Goal: Check status: Check status

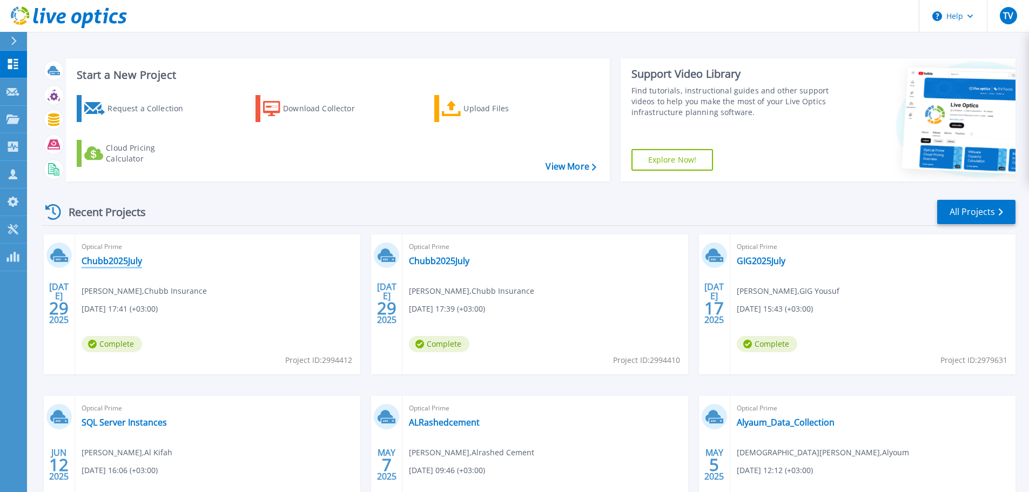
click at [131, 261] on link "Chubb2025July" at bounding box center [112, 260] width 60 height 11
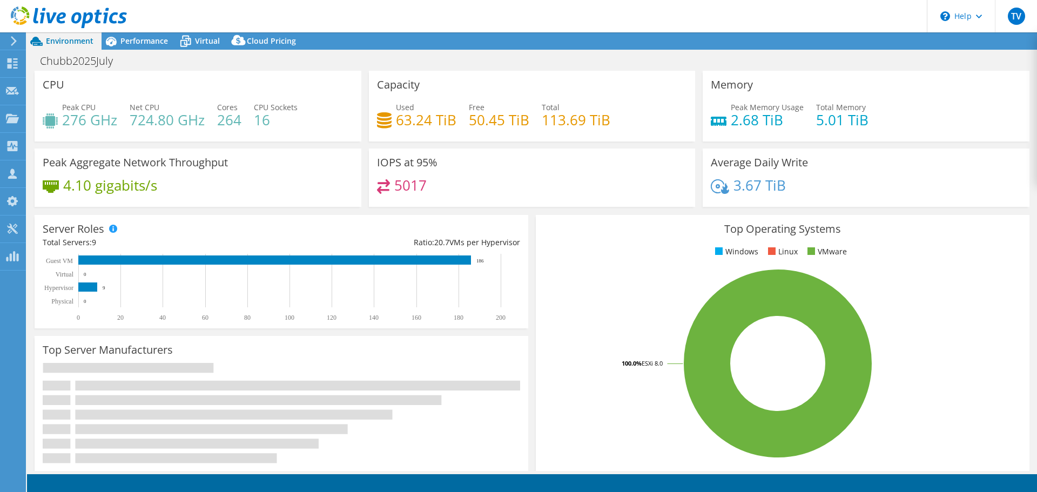
select select "USD"
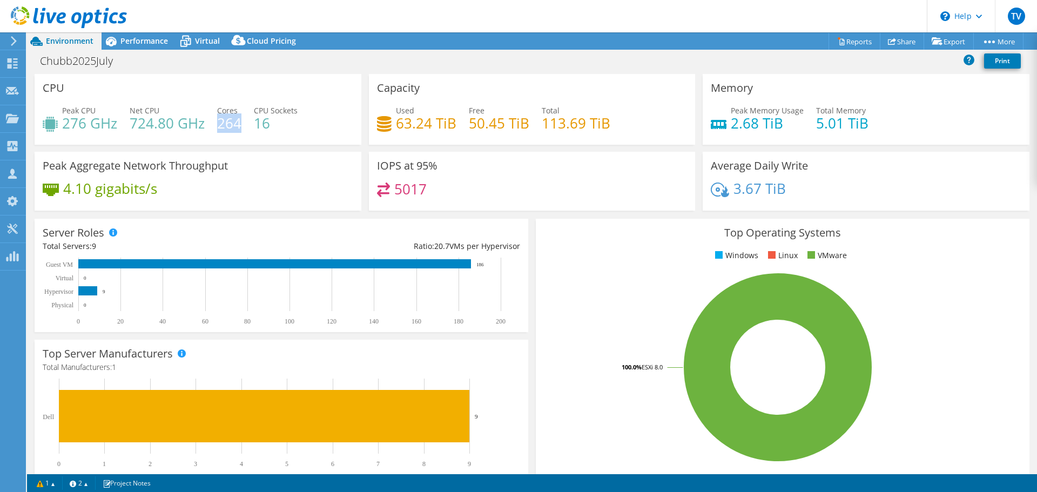
drag, startPoint x: 239, startPoint y: 119, endPoint x: 219, endPoint y: 121, distance: 20.7
click at [219, 121] on h4 "264" at bounding box center [229, 123] width 24 height 12
click at [131, 36] on span "Performance" at bounding box center [144, 41] width 48 height 10
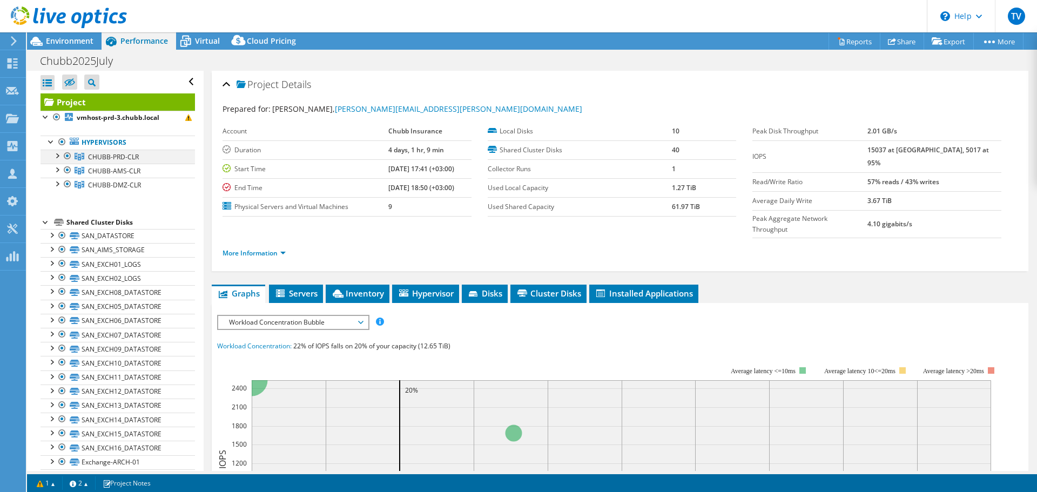
click at [56, 153] on div at bounding box center [56, 155] width 11 height 11
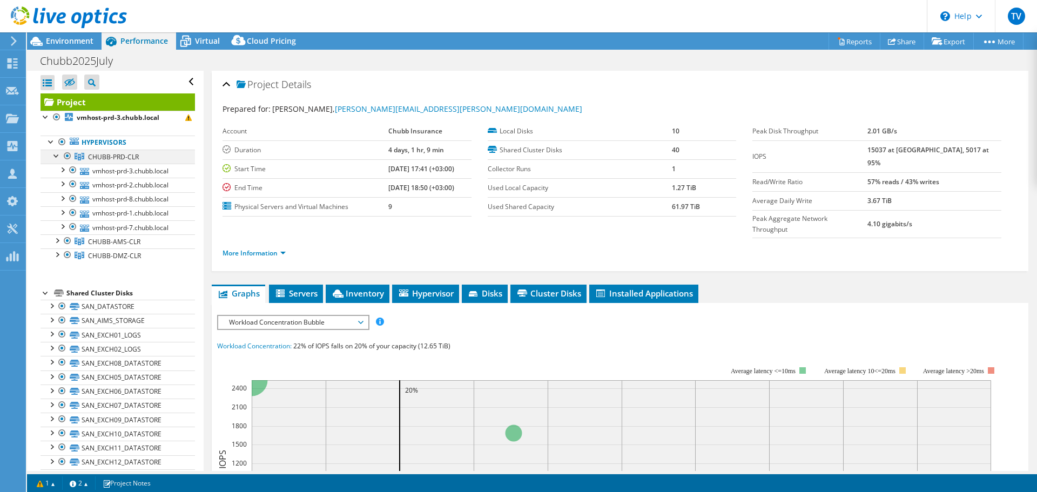
click at [56, 153] on div at bounding box center [56, 155] width 11 height 11
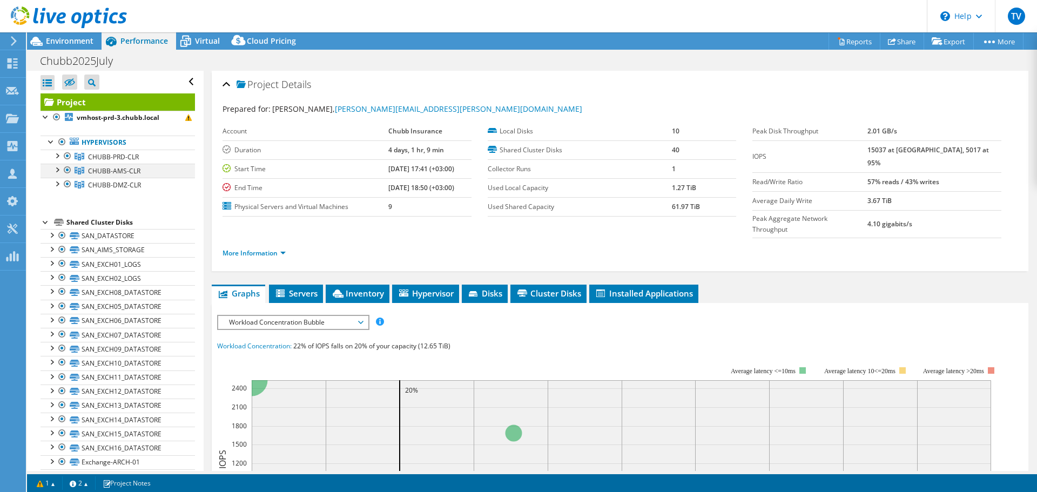
click at [59, 171] on div at bounding box center [56, 169] width 11 height 11
click at [58, 187] on div at bounding box center [56, 183] width 11 height 11
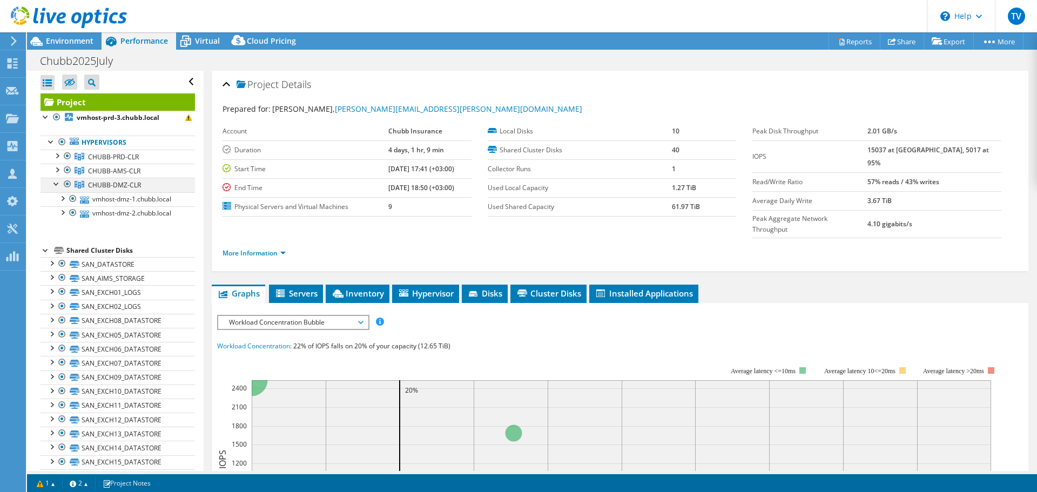
click at [58, 187] on div at bounding box center [56, 183] width 11 height 11
